Goal: Task Accomplishment & Management: Use online tool/utility

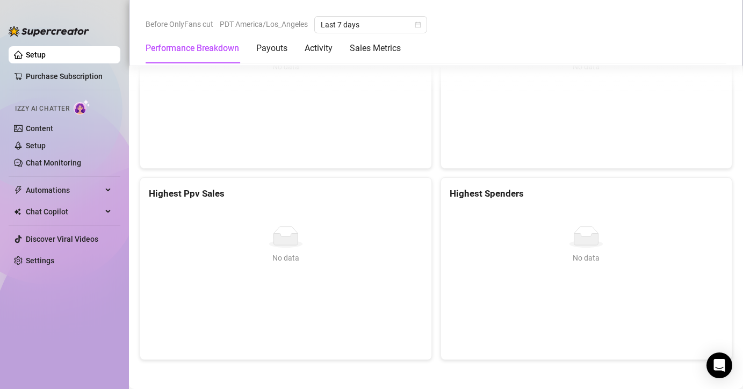
scroll to position [1532, 0]
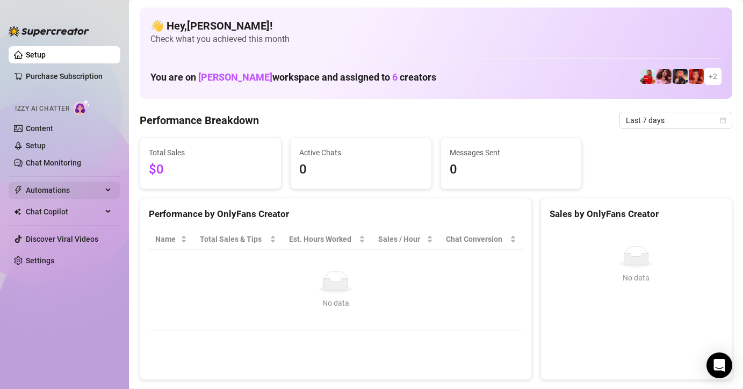
click at [64, 184] on span "Automations" at bounding box center [64, 190] width 76 height 17
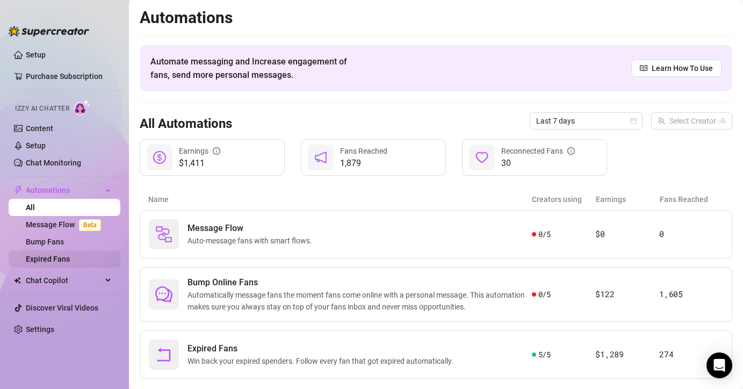
click at [53, 255] on link "Expired Fans" at bounding box center [48, 259] width 44 height 9
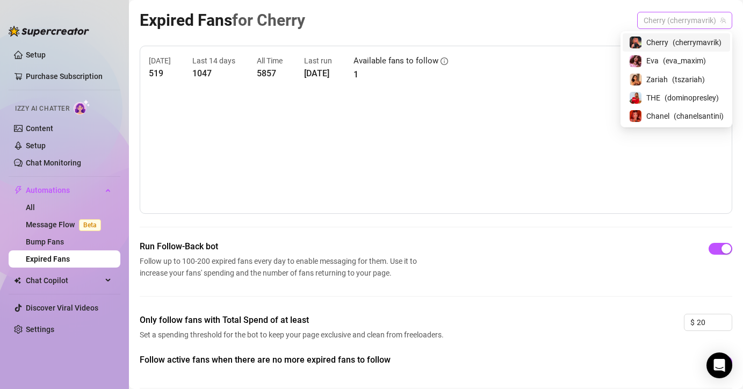
click at [694, 25] on span "Cherry (cherrymavrik)" at bounding box center [685, 20] width 82 height 16
click at [653, 62] on span "Eva" at bounding box center [652, 61] width 12 height 12
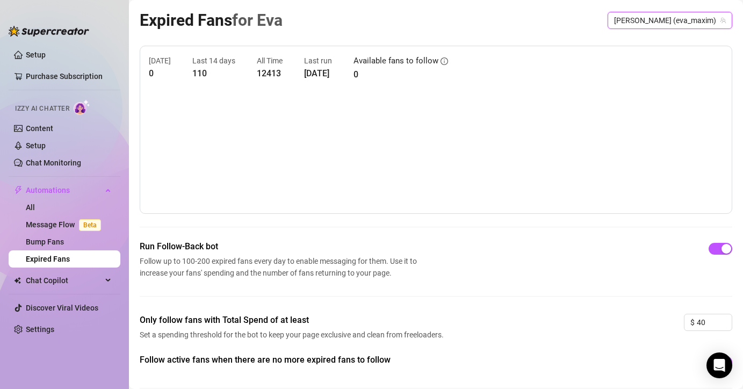
click at [670, 20] on span "[PERSON_NAME] (eva_maxim)" at bounding box center [670, 20] width 112 height 16
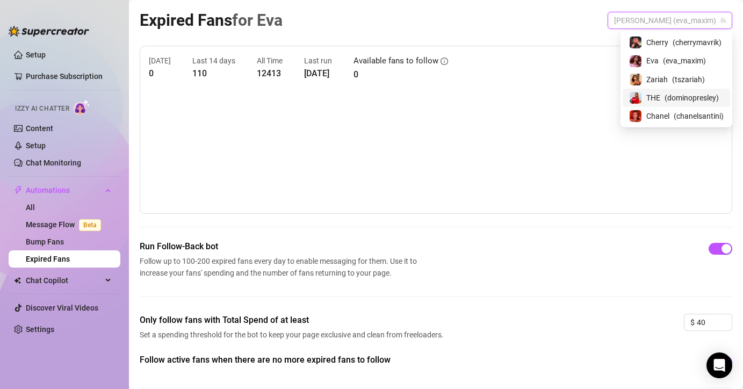
click at [665, 98] on span "( dominopresley )" at bounding box center [692, 98] width 54 height 12
click at [657, 16] on span "THE (dominopresley)" at bounding box center [686, 20] width 80 height 16
click at [651, 112] on span "Chanel" at bounding box center [657, 116] width 23 height 12
